Goal: Information Seeking & Learning: Learn about a topic

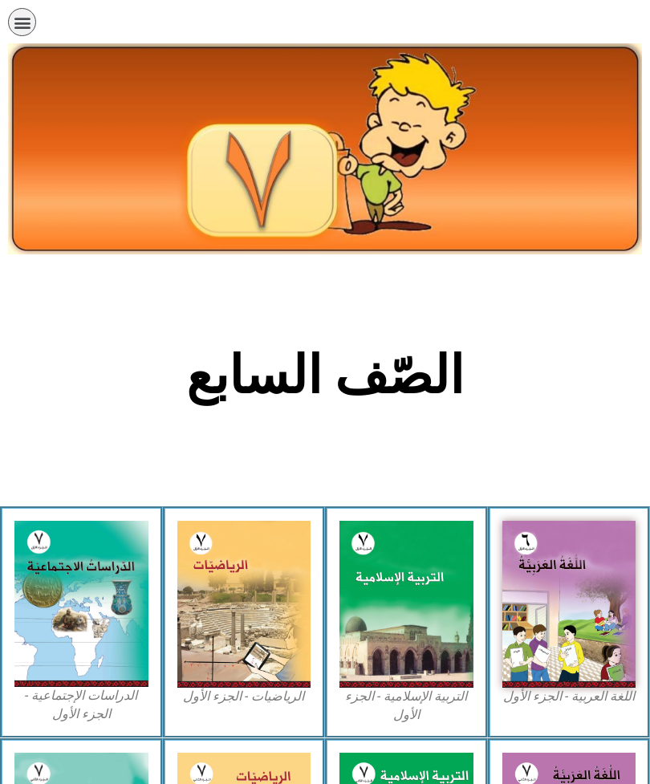
click at [576, 521] on img at bounding box center [570, 604] width 134 height 167
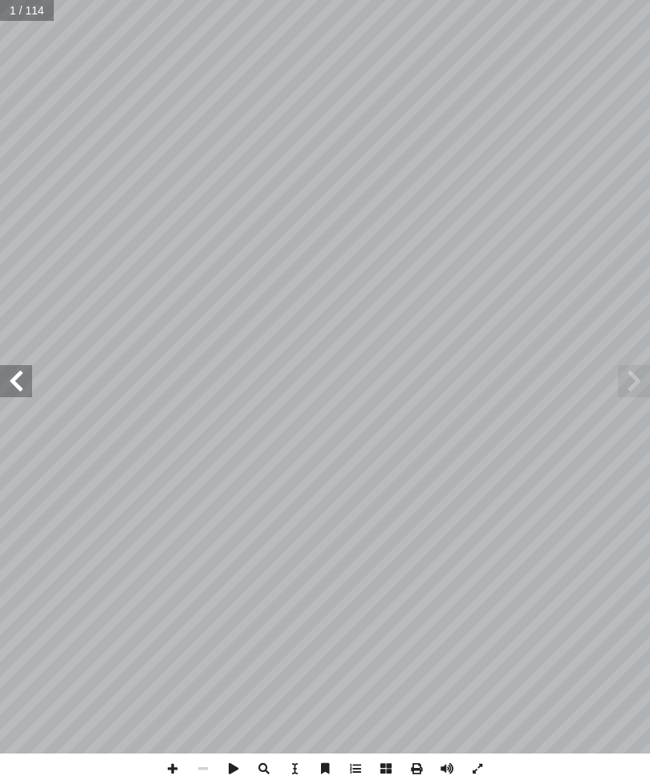
click at [6, 379] on span at bounding box center [16, 381] width 32 height 32
click at [23, 370] on span at bounding box center [16, 381] width 32 height 32
click at [10, 378] on span at bounding box center [16, 381] width 32 height 32
click at [9, 375] on span at bounding box center [16, 381] width 32 height 32
click at [1, 374] on span at bounding box center [16, 381] width 32 height 32
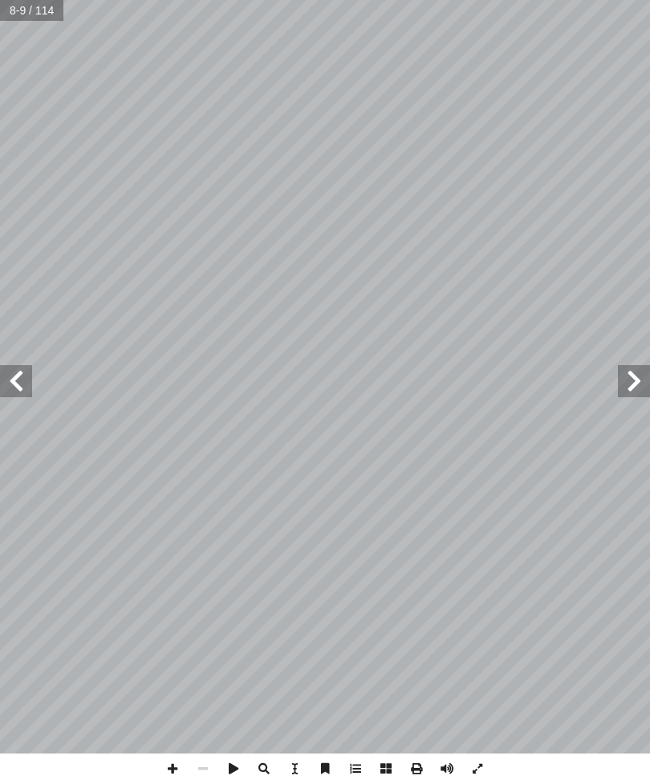
click at [12, 378] on span at bounding box center [16, 381] width 32 height 32
